Goal: Check status

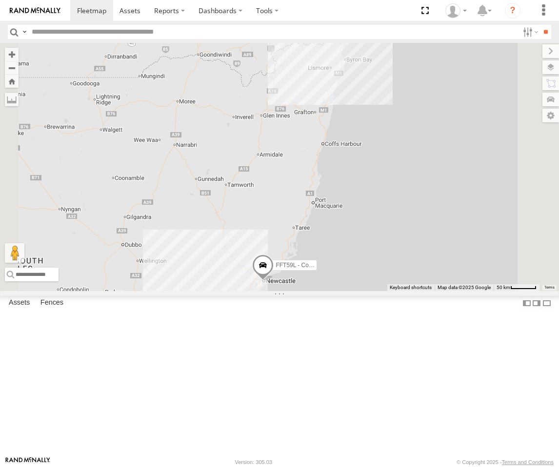
click at [0, 0] on div "Squeak - Dark Green" at bounding box center [0, 0] width 0 height 0
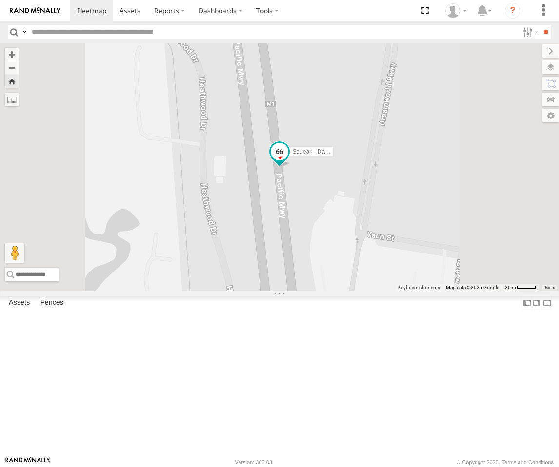
click at [290, 167] on span at bounding box center [279, 153] width 21 height 26
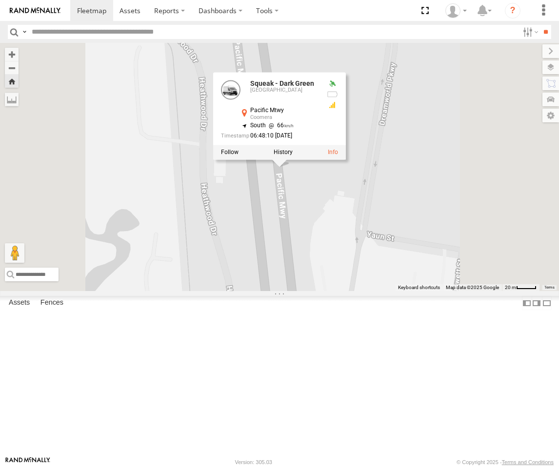
click at [238, 155] on label at bounding box center [230, 152] width 18 height 7
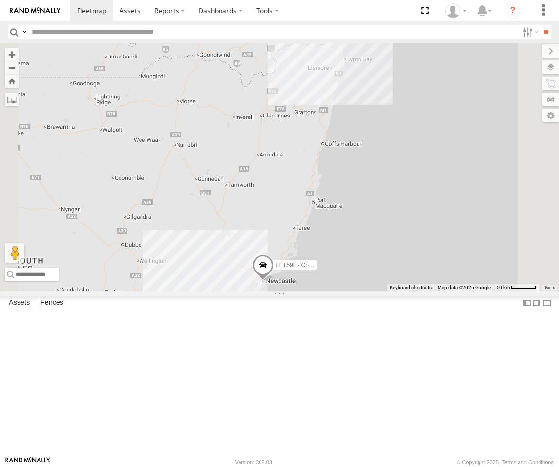
click at [0, 0] on div "Squeak - Dark Green" at bounding box center [0, 0] width 0 height 0
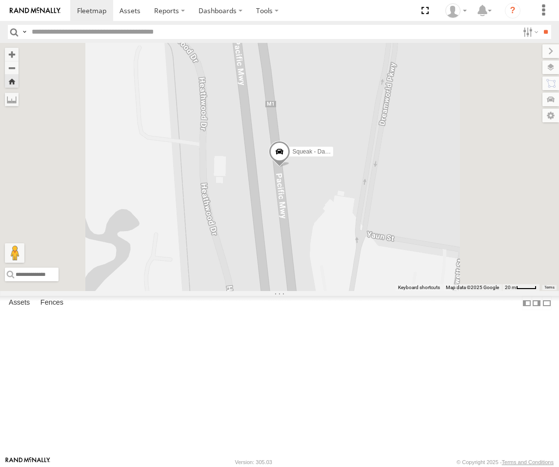
click at [290, 167] on span at bounding box center [279, 153] width 21 height 26
